Goal: Information Seeking & Learning: Learn about a topic

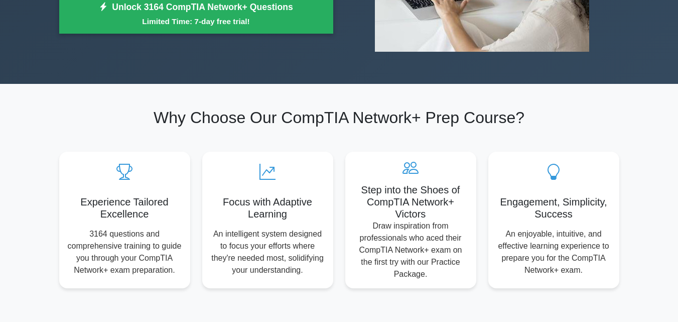
scroll to position [231, 0]
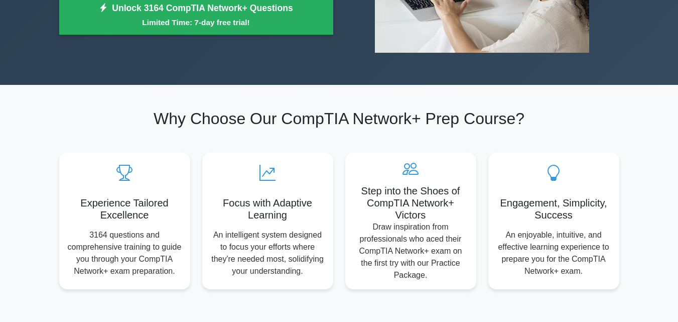
drag, startPoint x: 419, startPoint y: 172, endPoint x: 560, endPoint y: 118, distance: 150.3
click at [560, 118] on h2 "Why Choose Our CompTIA Network+ Prep Course?" at bounding box center [339, 118] width 560 height 19
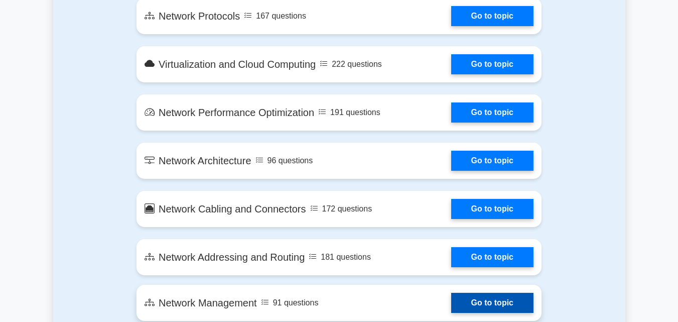
scroll to position [969, 0]
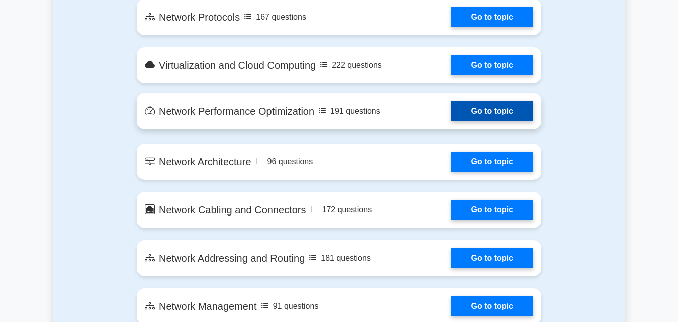
click at [506, 117] on link "Go to topic" at bounding box center [492, 111] width 82 height 20
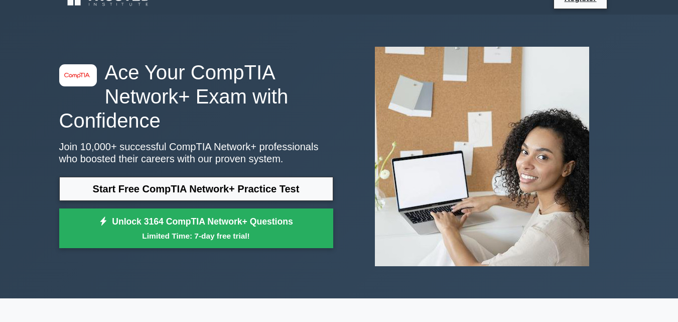
scroll to position [0, 0]
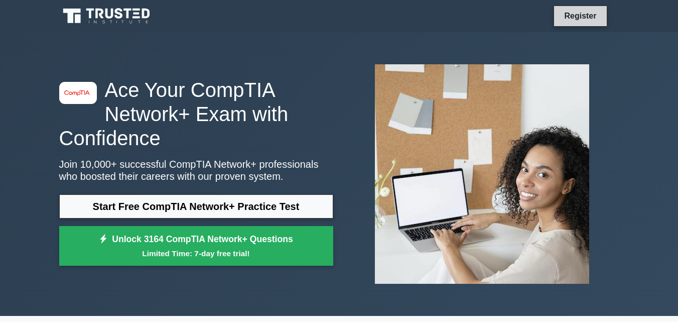
click at [582, 10] on link "Register" at bounding box center [580, 16] width 44 height 13
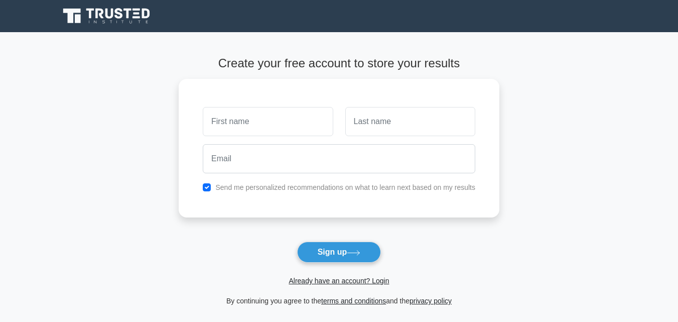
type input "k"
type input "Kamogelo"
click at [359, 118] on input "text" at bounding box center [410, 118] width 130 height 29
type input "Madihlaba"
click at [291, 128] on input "Kamogelo" at bounding box center [268, 118] width 130 height 29
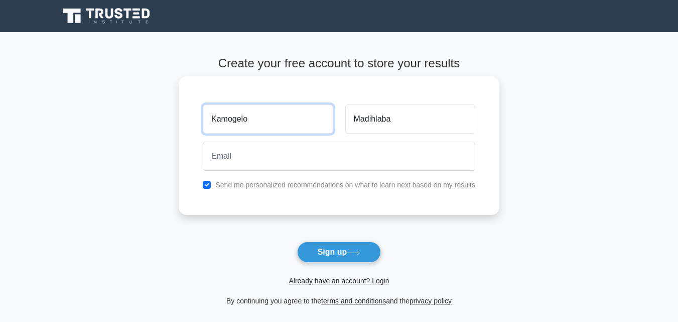
type input "[PERSON_NAME]"
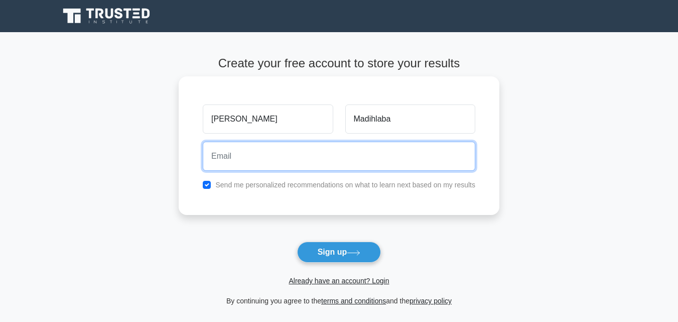
click at [247, 160] on input "email" at bounding box center [339, 156] width 273 height 29
type input "kamogelolattoyah@gmail.com"
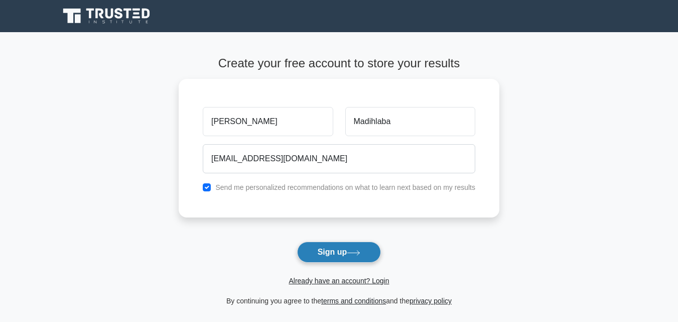
click at [351, 248] on button "Sign up" at bounding box center [339, 251] width 84 height 21
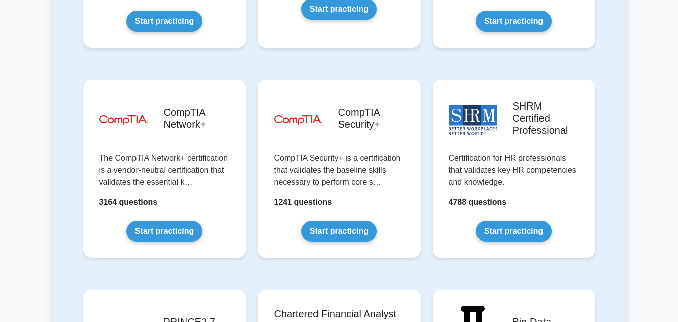
scroll to position [1927, 0]
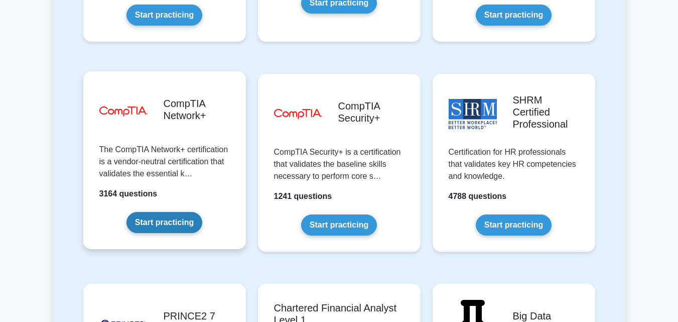
click at [189, 212] on link "Start practicing" at bounding box center [164, 222] width 76 height 21
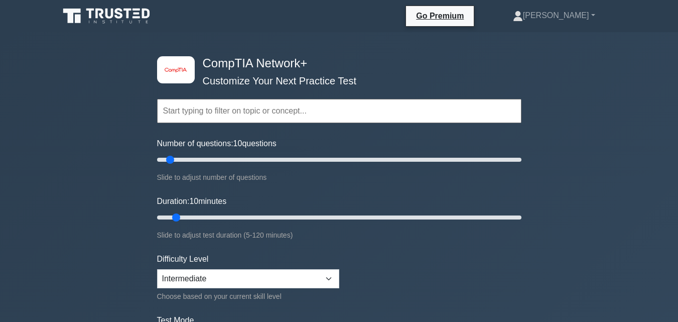
click at [255, 148] on label "Number of questions: 10 questions" at bounding box center [216, 144] width 119 height 12
click at [255, 154] on input "Number of questions: 10 questions" at bounding box center [339, 160] width 364 height 12
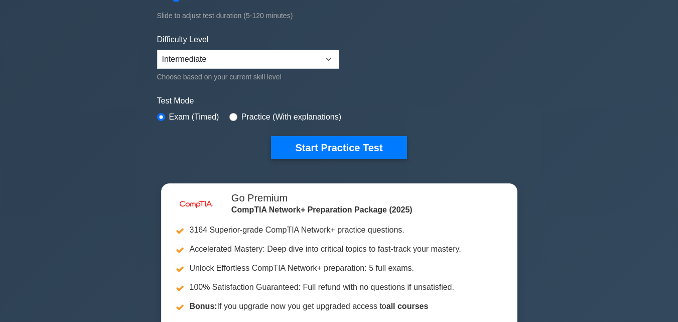
scroll to position [220, 0]
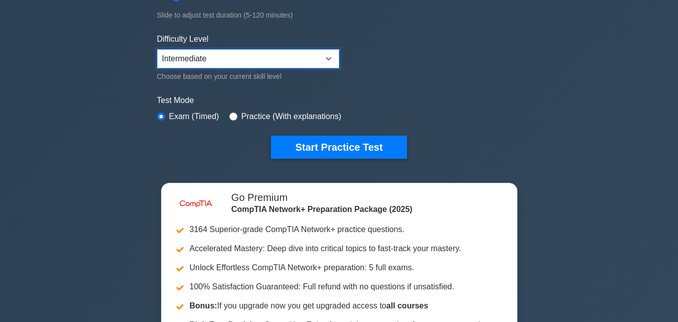
click at [276, 61] on select "Beginner Intermediate Expert" at bounding box center [248, 58] width 182 height 19
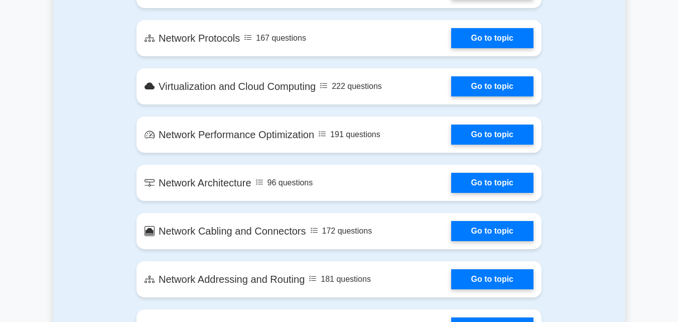
scroll to position [1031, 0]
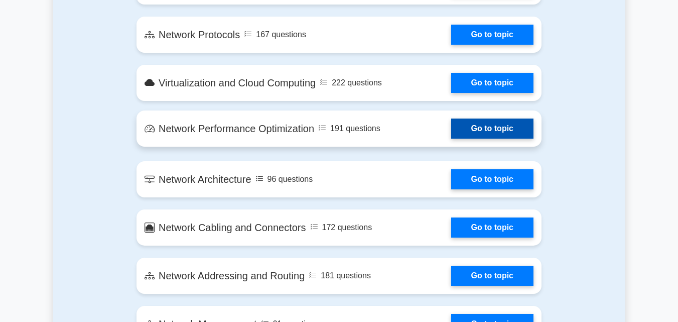
click at [492, 129] on link "Go to topic" at bounding box center [492, 128] width 82 height 20
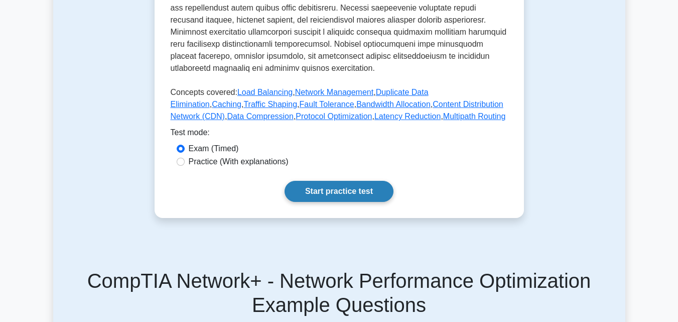
scroll to position [481, 0]
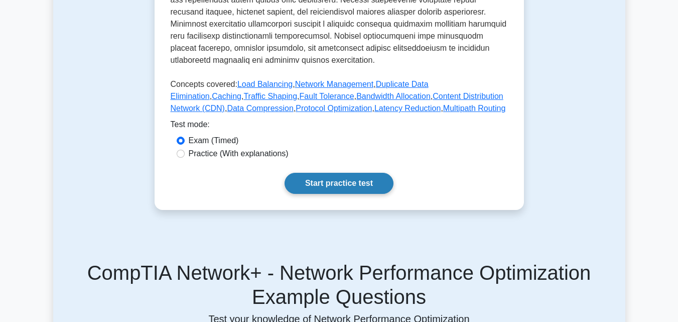
click at [326, 194] on link "Start practice test" at bounding box center [339, 183] width 109 height 21
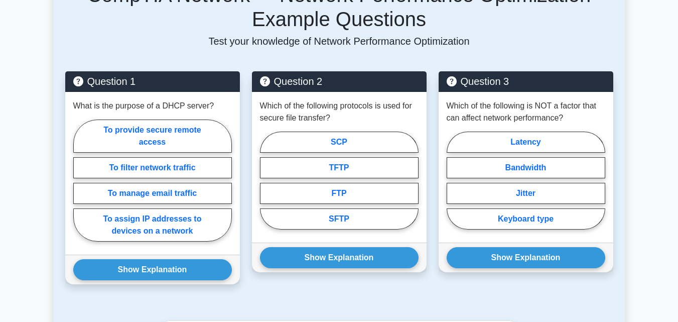
scroll to position [758, 0]
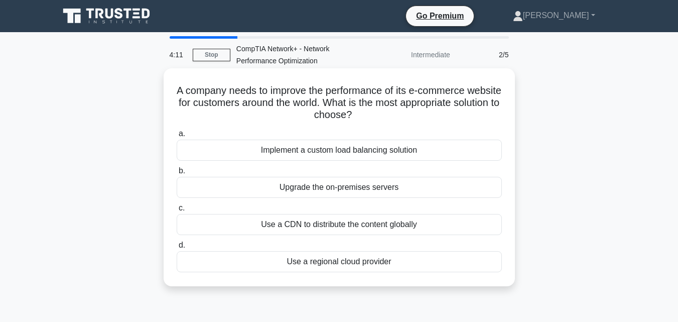
click at [347, 193] on div "Upgrade the on-premises servers" at bounding box center [339, 187] width 325 height 21
click at [177, 174] on input "b. Upgrade the on-premises servers" at bounding box center [177, 171] width 0 height 7
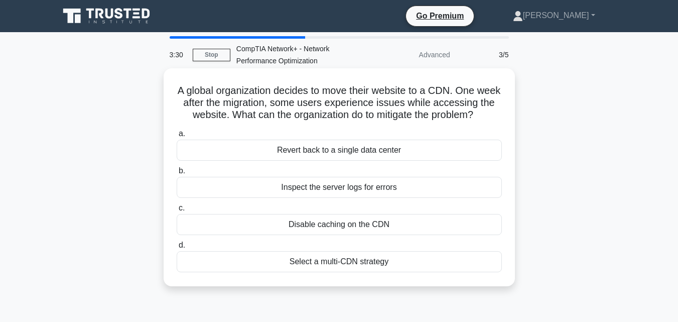
click at [333, 224] on div "Disable caching on the CDN" at bounding box center [339, 224] width 325 height 21
click at [177, 211] on input "c. Disable caching on the CDN" at bounding box center [177, 208] width 0 height 7
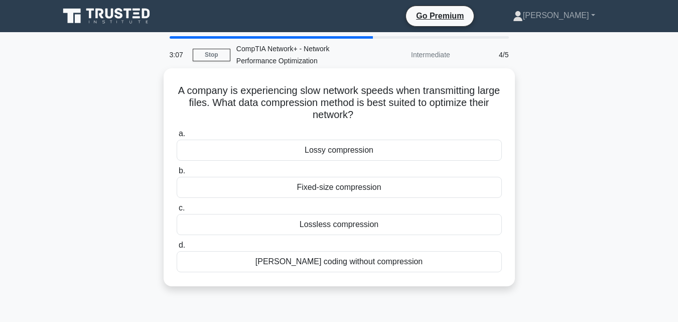
click at [347, 185] on div "Fixed-size compression" at bounding box center [339, 187] width 325 height 21
click at [177, 174] on input "b. Fixed-size compression" at bounding box center [177, 171] width 0 height 7
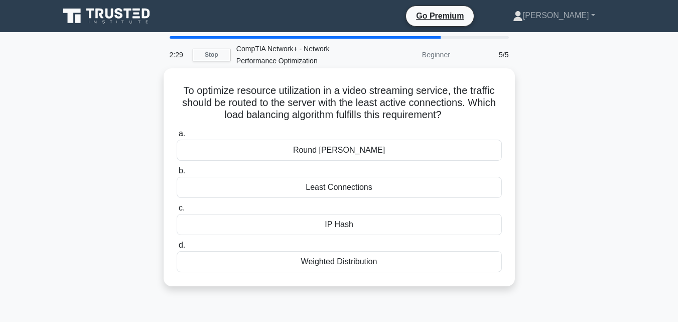
click at [335, 186] on div "Least Connections" at bounding box center [339, 187] width 325 height 21
click at [177, 174] on input "b. Least Connections" at bounding box center [177, 171] width 0 height 7
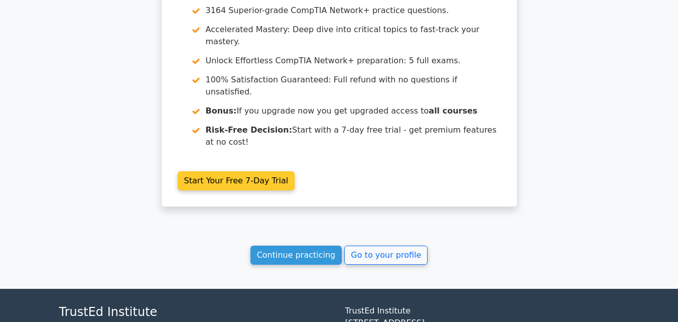
scroll to position [871, 0]
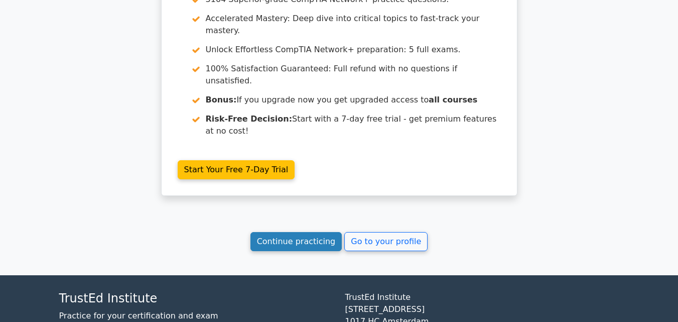
click at [309, 232] on link "Continue practicing" at bounding box center [296, 241] width 92 height 19
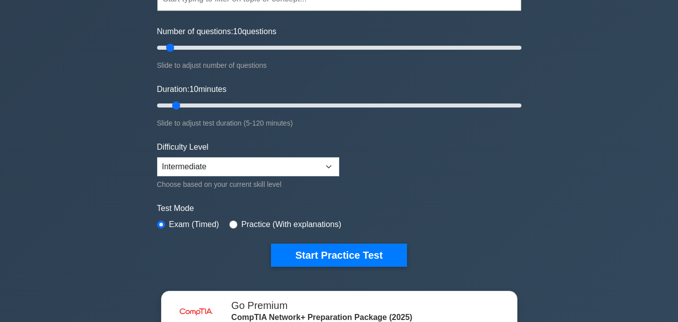
scroll to position [110, 0]
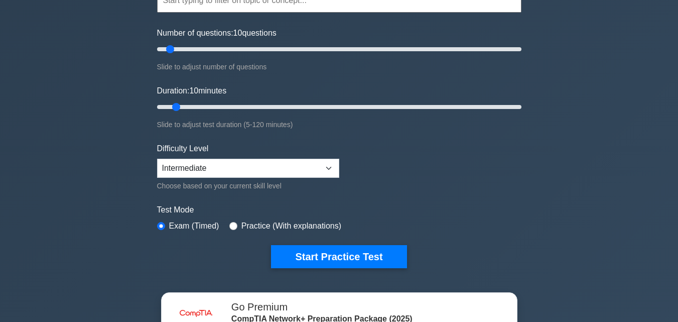
click at [231, 220] on div "Practice (With explanations)" at bounding box center [285, 226] width 112 height 12
click at [229, 226] on input "radio" at bounding box center [233, 226] width 8 height 8
radio input "true"
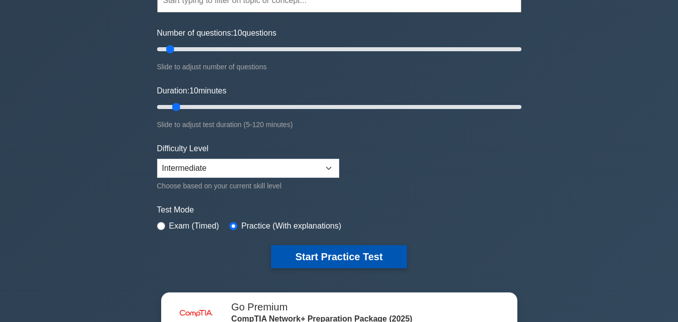
click at [321, 265] on button "Start Practice Test" at bounding box center [339, 256] width 136 height 23
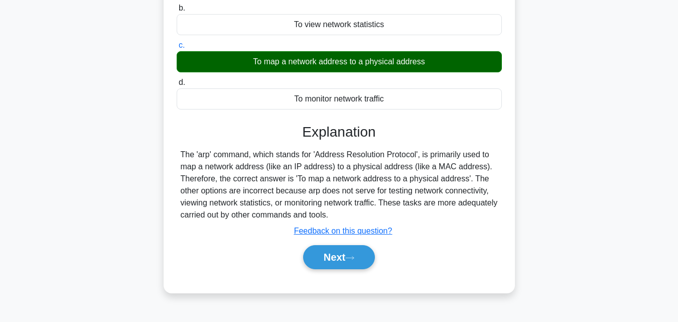
scroll to position [131, 0]
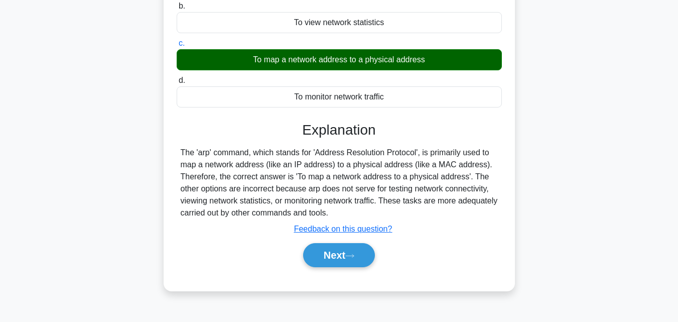
click at [339, 256] on button "Next" at bounding box center [339, 255] width 72 height 24
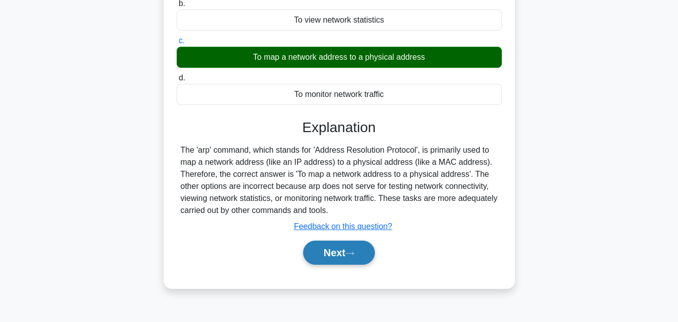
click at [334, 252] on button "Next" at bounding box center [339, 252] width 72 height 24
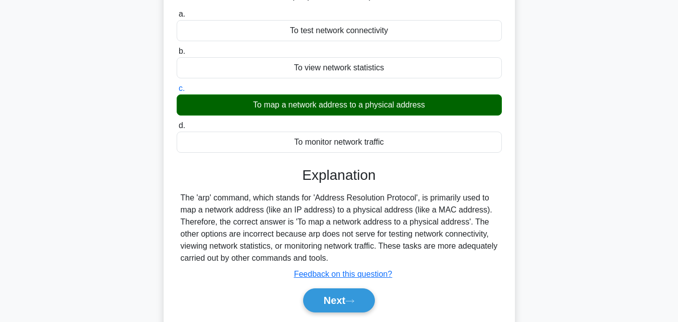
scroll to position [84, 0]
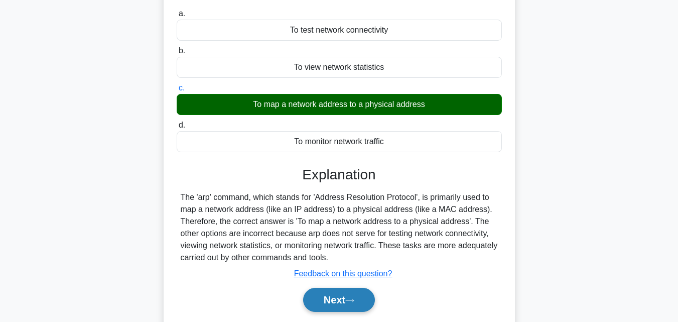
click at [326, 294] on button "Next" at bounding box center [339, 300] width 72 height 24
